Goal: Task Accomplishment & Management: Manage account settings

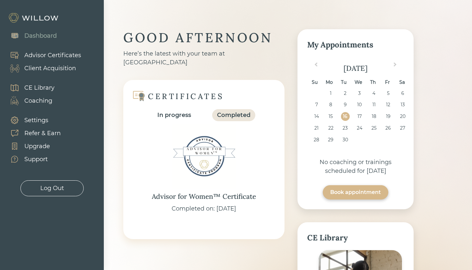
click at [60, 67] on div "Client Acquisition" at bounding box center [50, 68] width 52 height 9
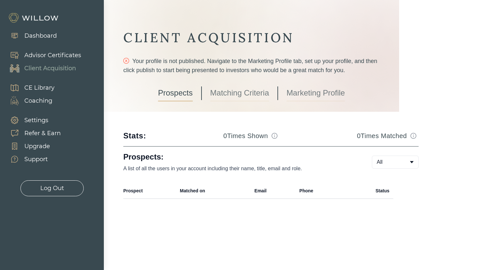
click at [306, 91] on link "Marketing Profile" at bounding box center [315, 93] width 58 height 16
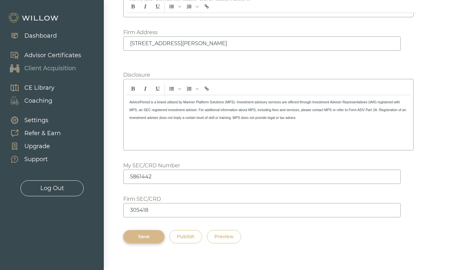
scroll to position [1038, 0]
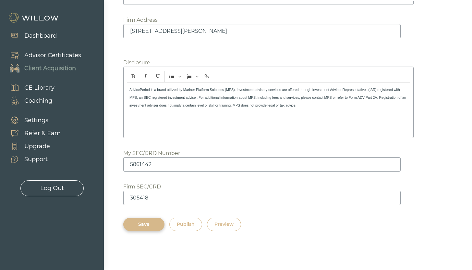
click at [184, 223] on div "Publish" at bounding box center [186, 224] width 18 height 7
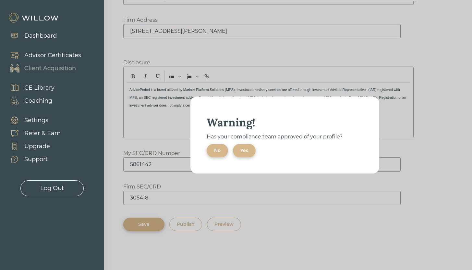
click at [247, 147] on div "Yes" at bounding box center [244, 150] width 8 height 7
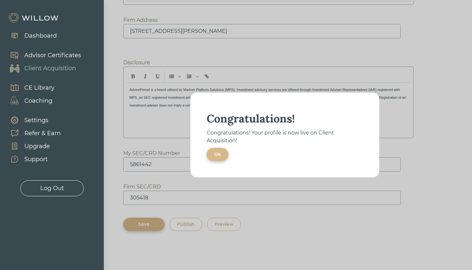
click at [214, 152] on div "Ok" at bounding box center [217, 154] width 7 height 7
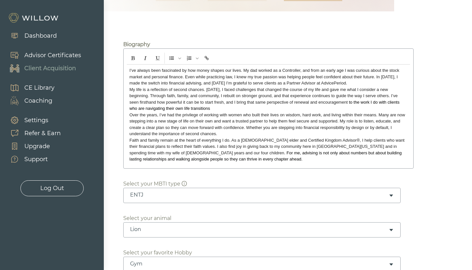
scroll to position [0, 0]
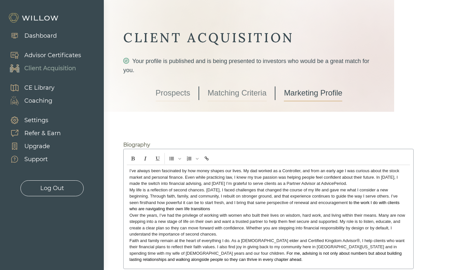
click at [235, 97] on link "Matching Criteria" at bounding box center [237, 93] width 59 height 16
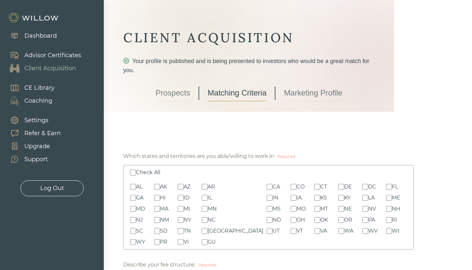
click at [267, 185] on input "CA" at bounding box center [270, 187] width 6 height 6
checkbox input "true"
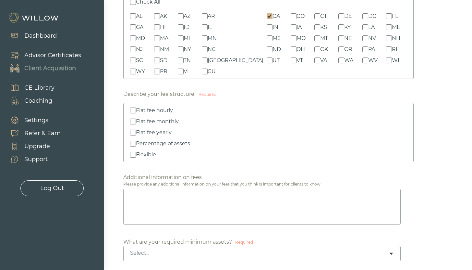
scroll to position [174, 0]
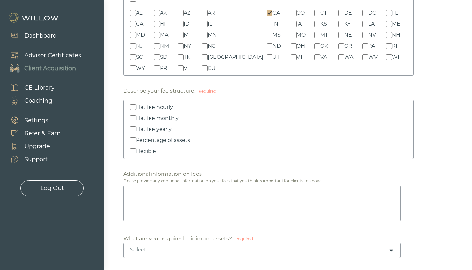
click at [132, 140] on input "Percentage of assets" at bounding box center [133, 140] width 6 height 6
checkbox input "true"
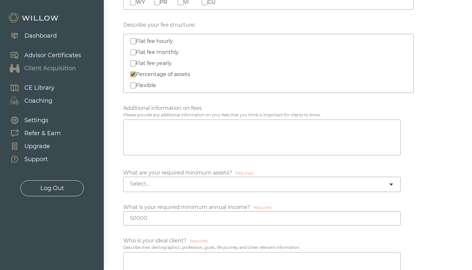
scroll to position [245, 0]
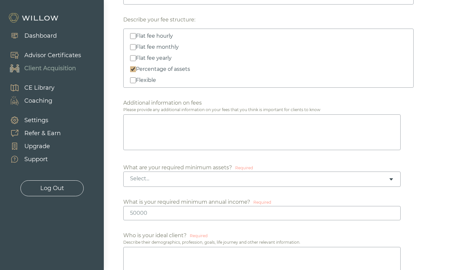
click at [209, 179] on div "Select..." at bounding box center [259, 178] width 259 height 7
click at [201, 181] on div "Minimum $250K" at bounding box center [259, 178] width 259 height 7
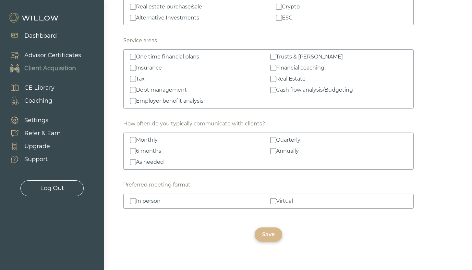
scroll to position [943, 0]
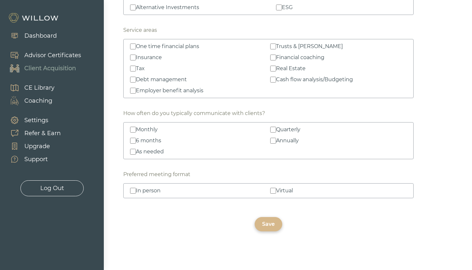
click at [133, 152] on input "As needed" at bounding box center [133, 152] width 6 height 6
checkbox input "true"
click at [273, 130] on input "Quarterly" at bounding box center [273, 130] width 6 height 6
checkbox input "true"
click at [134, 192] on input "In person" at bounding box center [133, 191] width 6 height 6
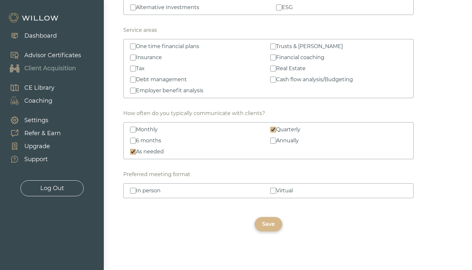
checkbox input "true"
click at [276, 190] on div "Virtual" at bounding box center [284, 191] width 17 height 8
click at [276, 190] on input "Virtual" at bounding box center [273, 191] width 6 height 6
checkbox input "true"
click at [267, 221] on div "Save" at bounding box center [268, 224] width 13 height 8
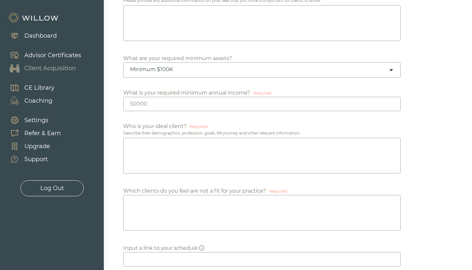
scroll to position [264, 0]
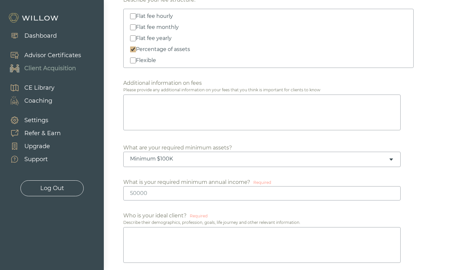
click at [168, 191] on input "number" at bounding box center [261, 193] width 277 height 14
type input "50000"
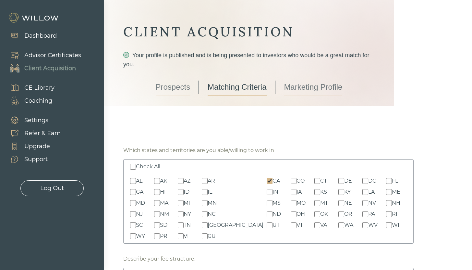
scroll to position [0, 0]
